Goal: Find specific page/section: Find specific page/section

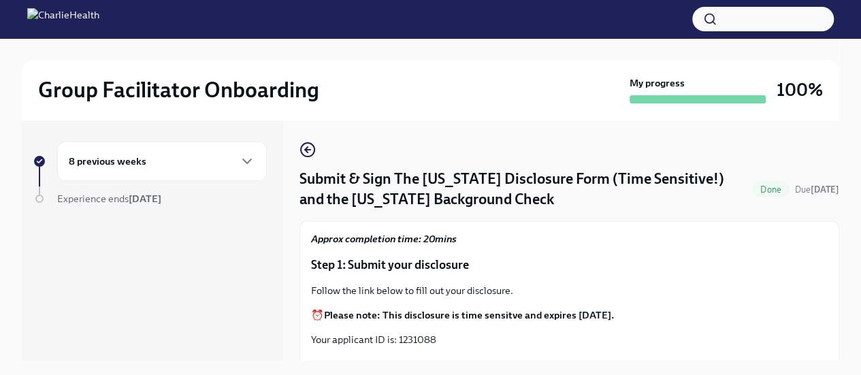
scroll to position [508, 0]
click at [251, 164] on icon "button" at bounding box center [247, 161] width 16 height 16
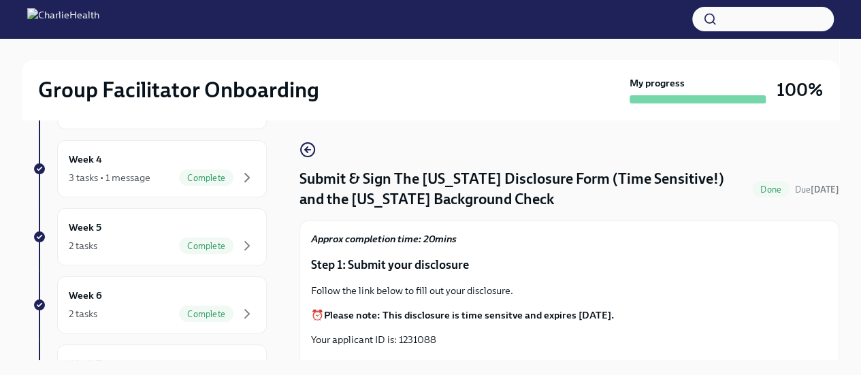
scroll to position [464, 0]
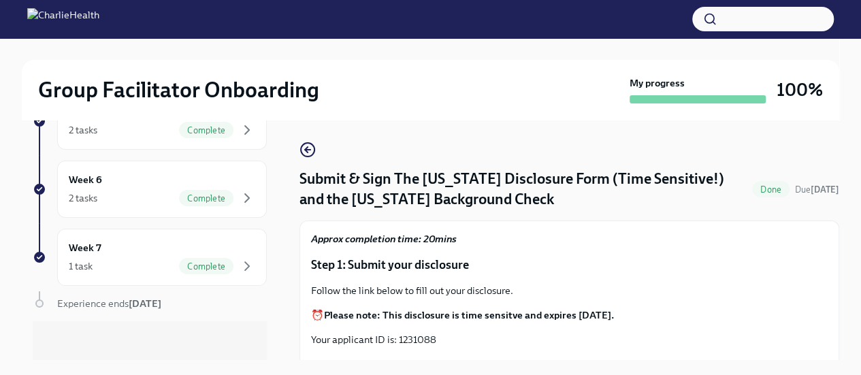
click at [732, 15] on button "button" at bounding box center [764, 19] width 142 height 25
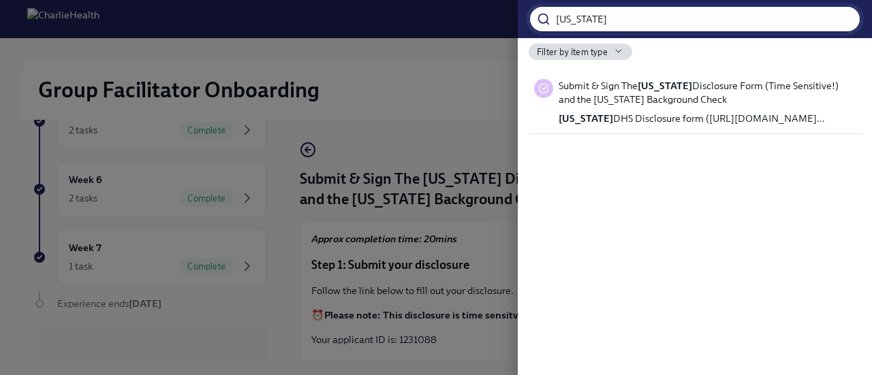
type input "utah"
click at [592, 49] on span "Filter by item type" at bounding box center [572, 52] width 71 height 13
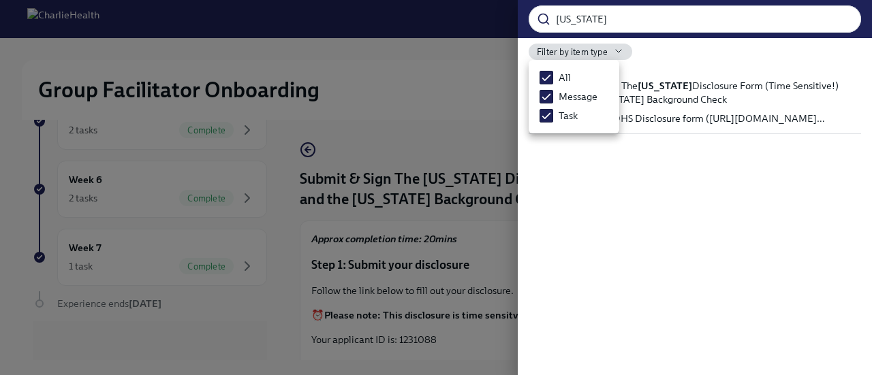
click at [592, 49] on div at bounding box center [436, 187] width 872 height 375
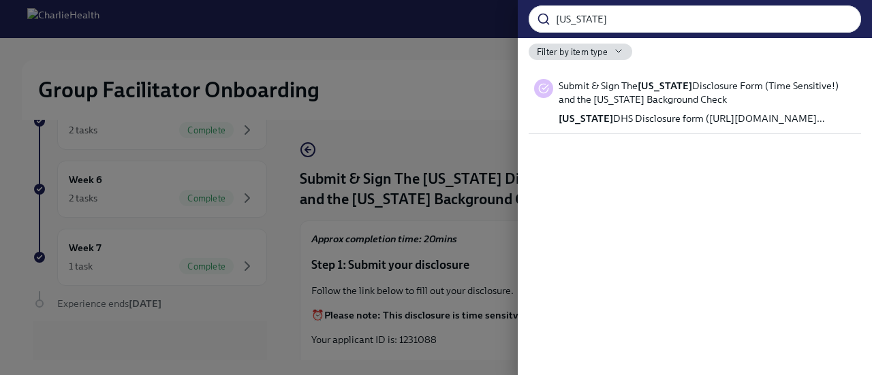
click at [328, 103] on div at bounding box center [436, 187] width 872 height 375
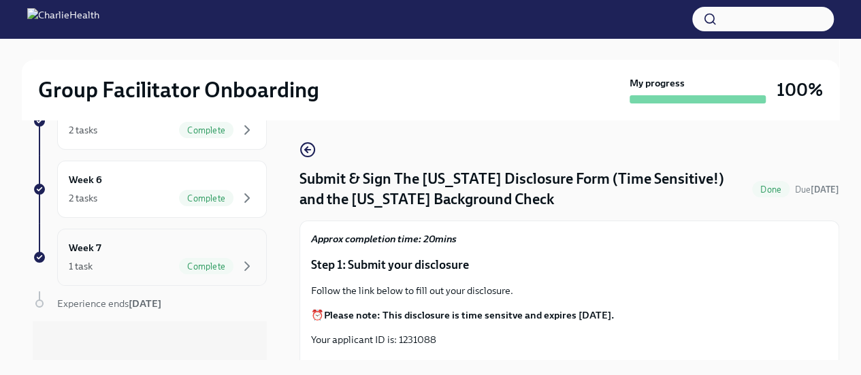
click at [124, 251] on div "Week 7 1 task Complete" at bounding box center [162, 257] width 187 height 34
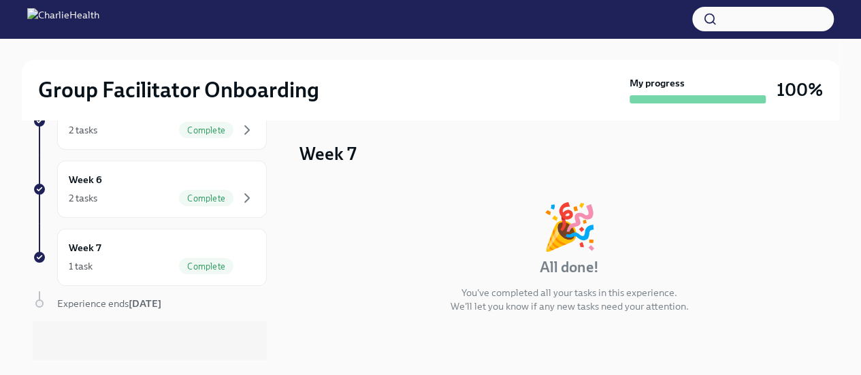
scroll to position [94, 0]
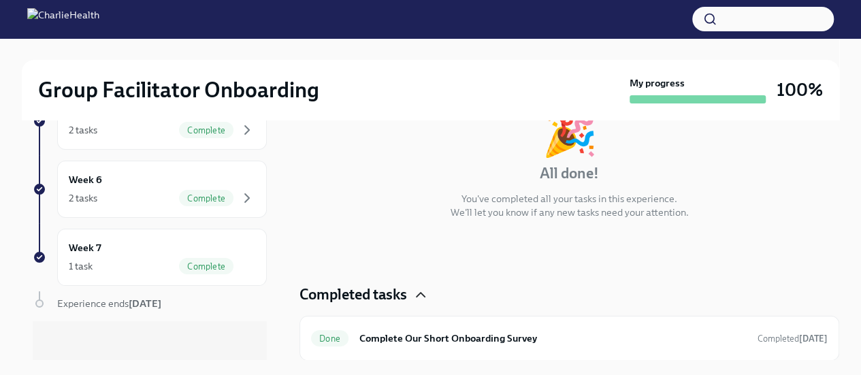
click at [419, 291] on icon "button" at bounding box center [421, 295] width 16 height 16
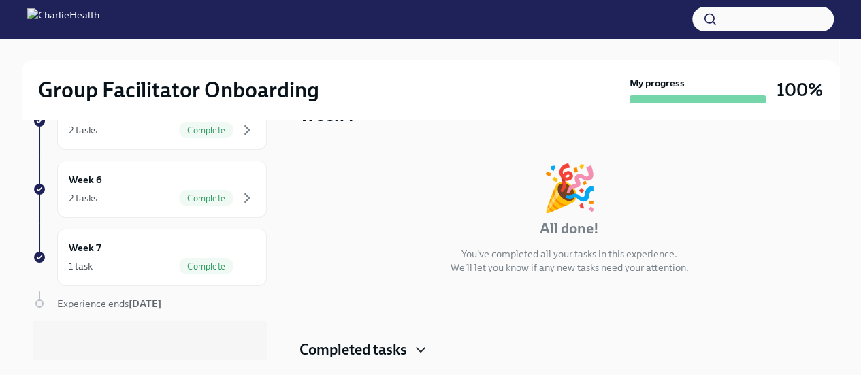
scroll to position [38, 0]
click at [419, 347] on icon "button" at bounding box center [421, 351] width 16 height 16
